Goal: Information Seeking & Learning: Learn about a topic

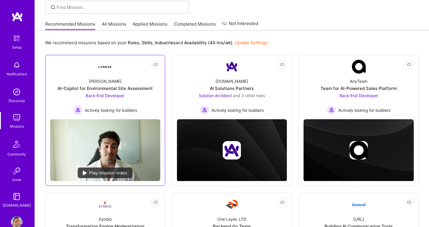
scroll to position [40, 0]
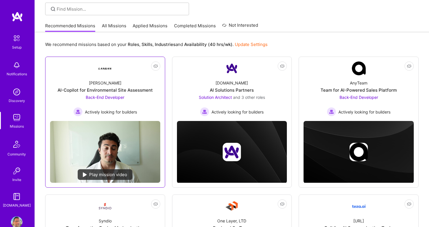
click at [106, 95] on span "Back-End Developer" at bounding box center [105, 97] width 39 height 5
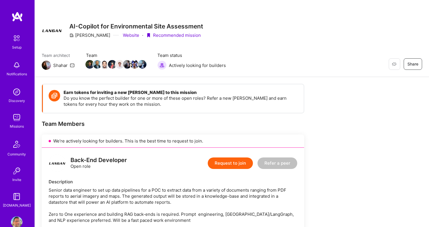
click at [171, 107] on p "Do you know the perfect builder for one or more of these open roles? Refer a ne…" at bounding box center [181, 101] width 234 height 12
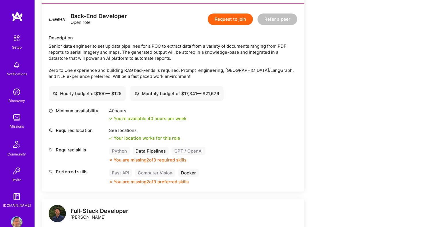
scroll to position [129, 0]
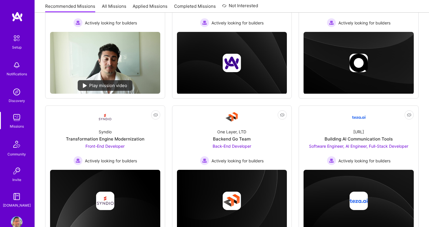
scroll to position [40, 0]
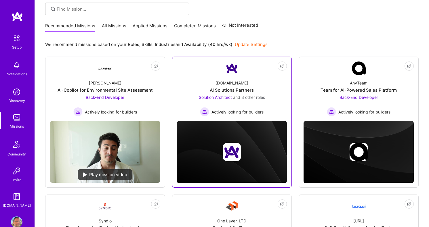
click at [213, 97] on span "Solution Architect" at bounding box center [215, 97] width 33 height 5
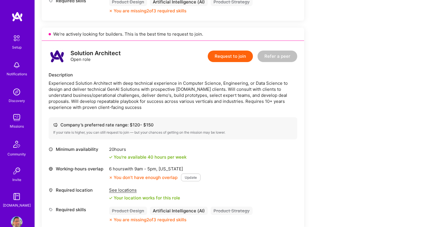
scroll to position [766, 0]
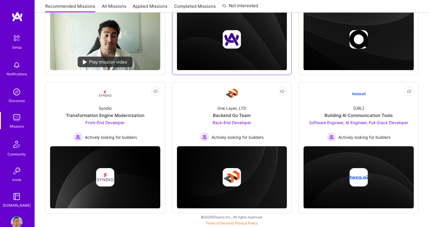
scroll to position [40, 0]
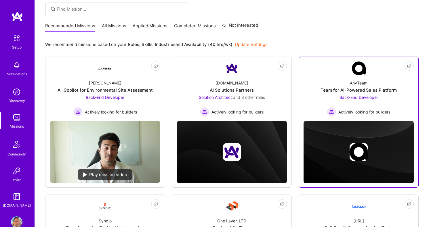
click at [345, 97] on span "Back-End Developer" at bounding box center [358, 97] width 39 height 5
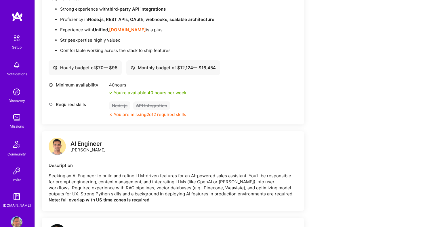
scroll to position [262, 0]
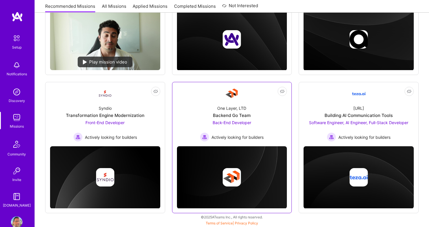
scroll to position [153, 0]
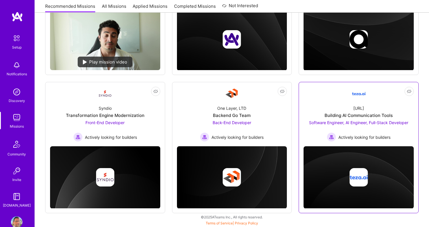
click at [338, 122] on span "Software Engineer, AI Engineer, Full-Stack Developer" at bounding box center [358, 122] width 99 height 5
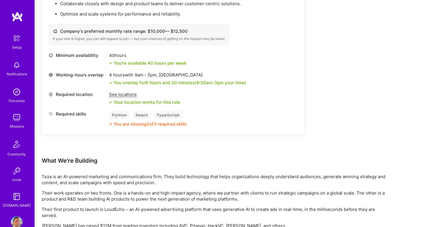
scroll to position [666, 0]
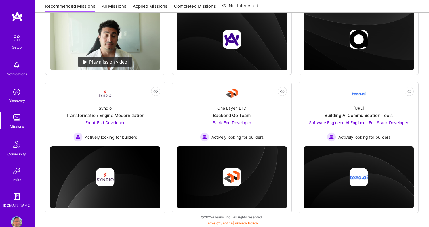
scroll to position [153, 0]
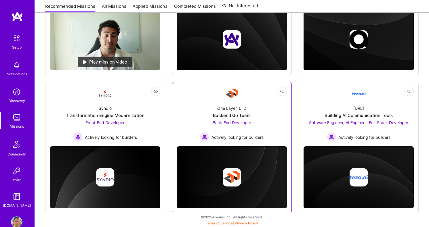
click at [228, 124] on span "Back-End Developer" at bounding box center [232, 122] width 39 height 5
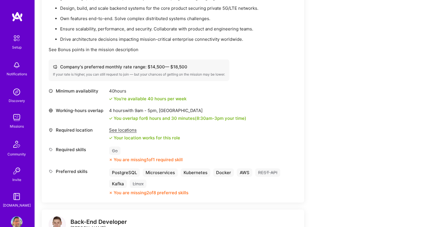
scroll to position [195, 0]
